Goal: Check status: Check status

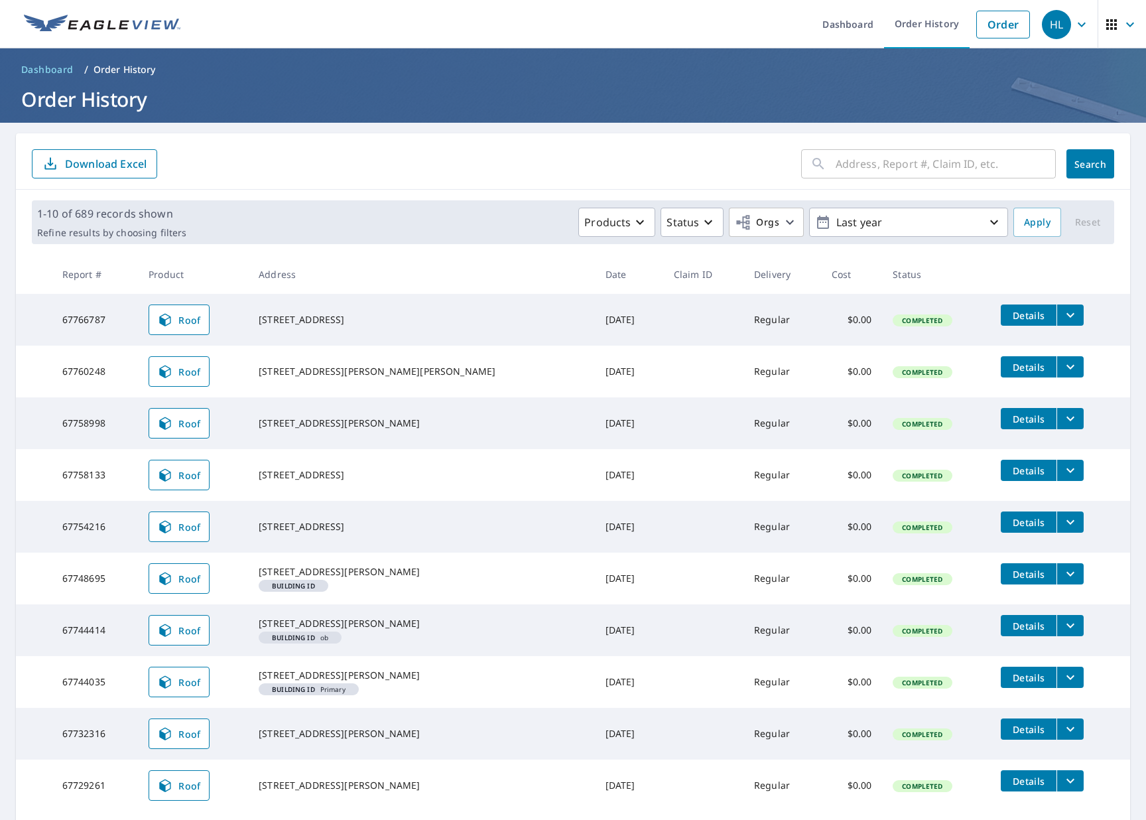
click at [917, 163] on input "text" at bounding box center [946, 163] width 220 height 37
paste input "[STREET_ADDRESS]"
type input "[STREET_ADDRESS]"
click at [1077, 160] on span "Search" at bounding box center [1090, 164] width 27 height 13
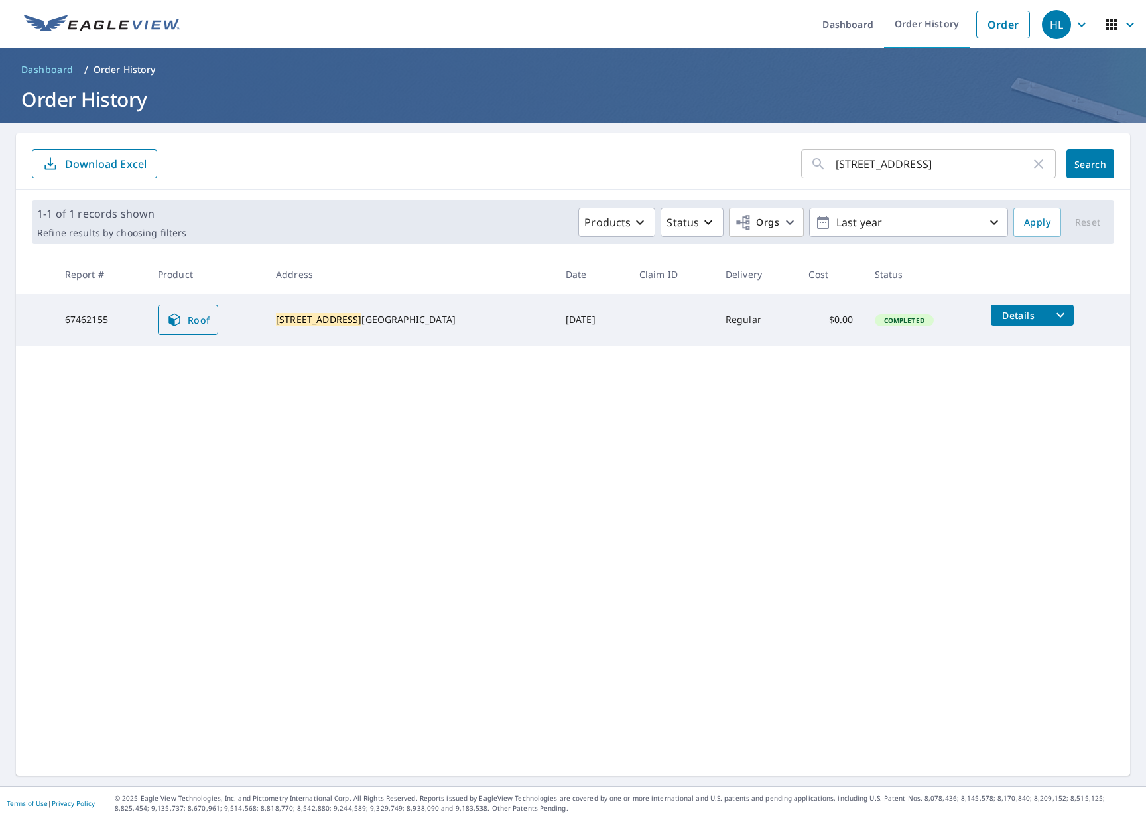
click at [192, 322] on span "Roof" at bounding box center [188, 320] width 44 height 16
